Goal: Find contact information: Find contact information

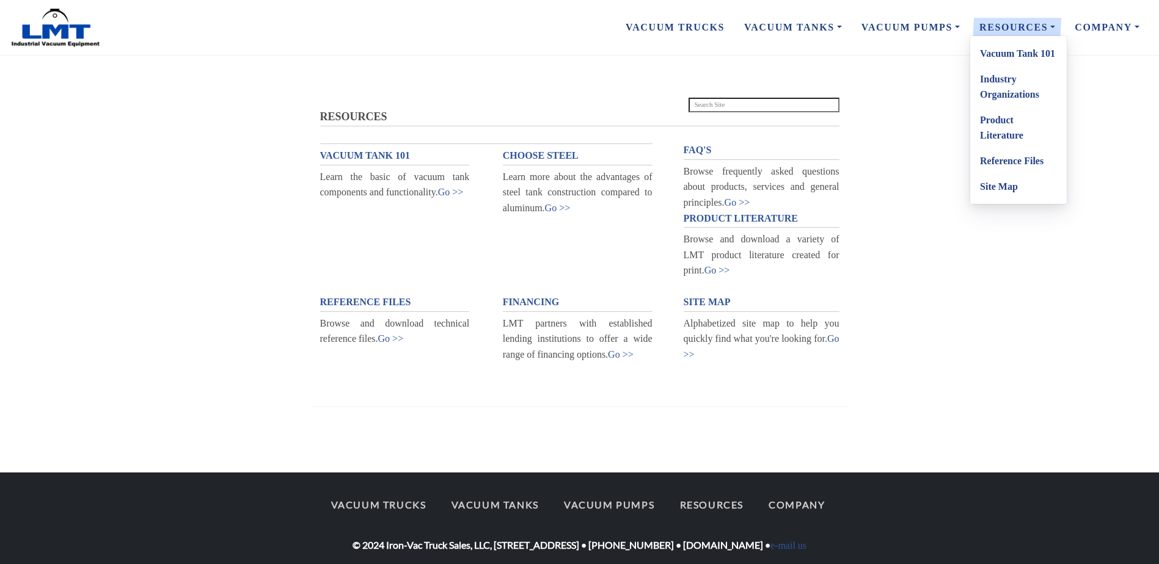
click at [1002, 119] on link "Product Literature" at bounding box center [1018, 127] width 97 height 41
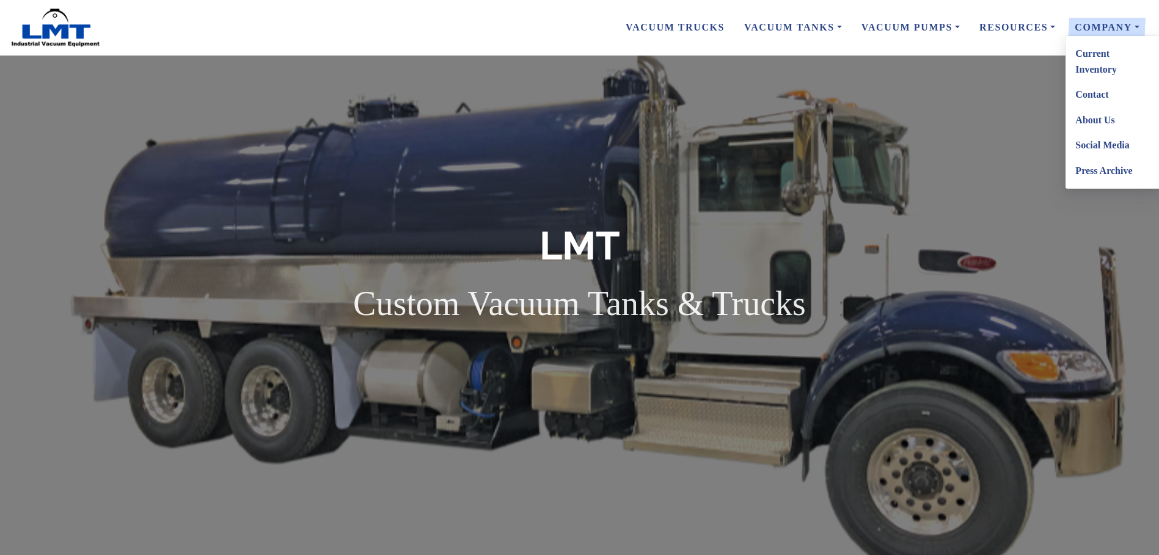
click at [1099, 98] on link "Contact" at bounding box center [1113, 95] width 97 height 26
